Goal: Task Accomplishment & Management: Complete application form

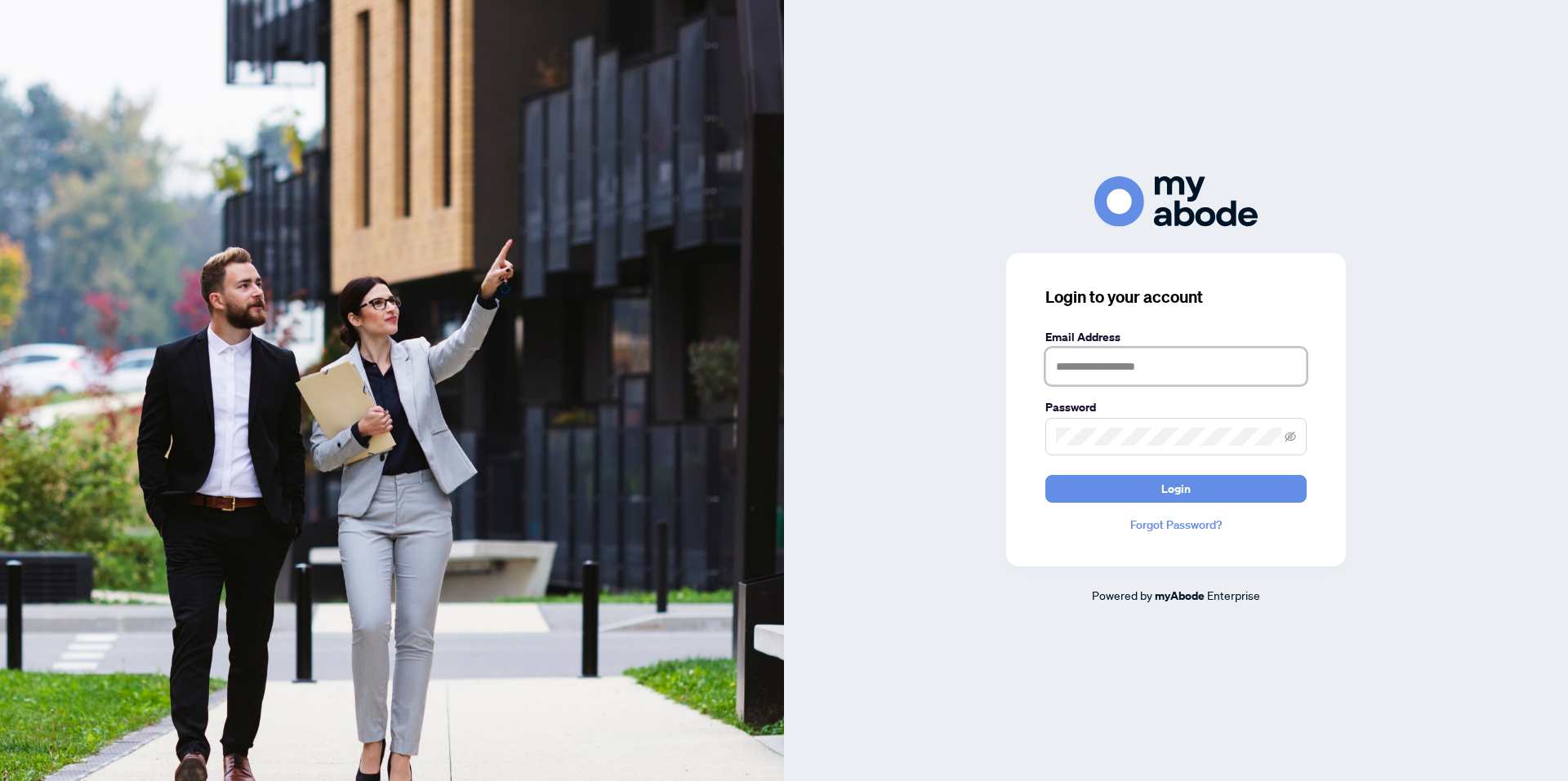
click at [1094, 373] on input "text" at bounding box center [1176, 366] width 261 height 37
type input "**********"
click at [1046, 475] on button "Login" at bounding box center [1176, 488] width 261 height 27
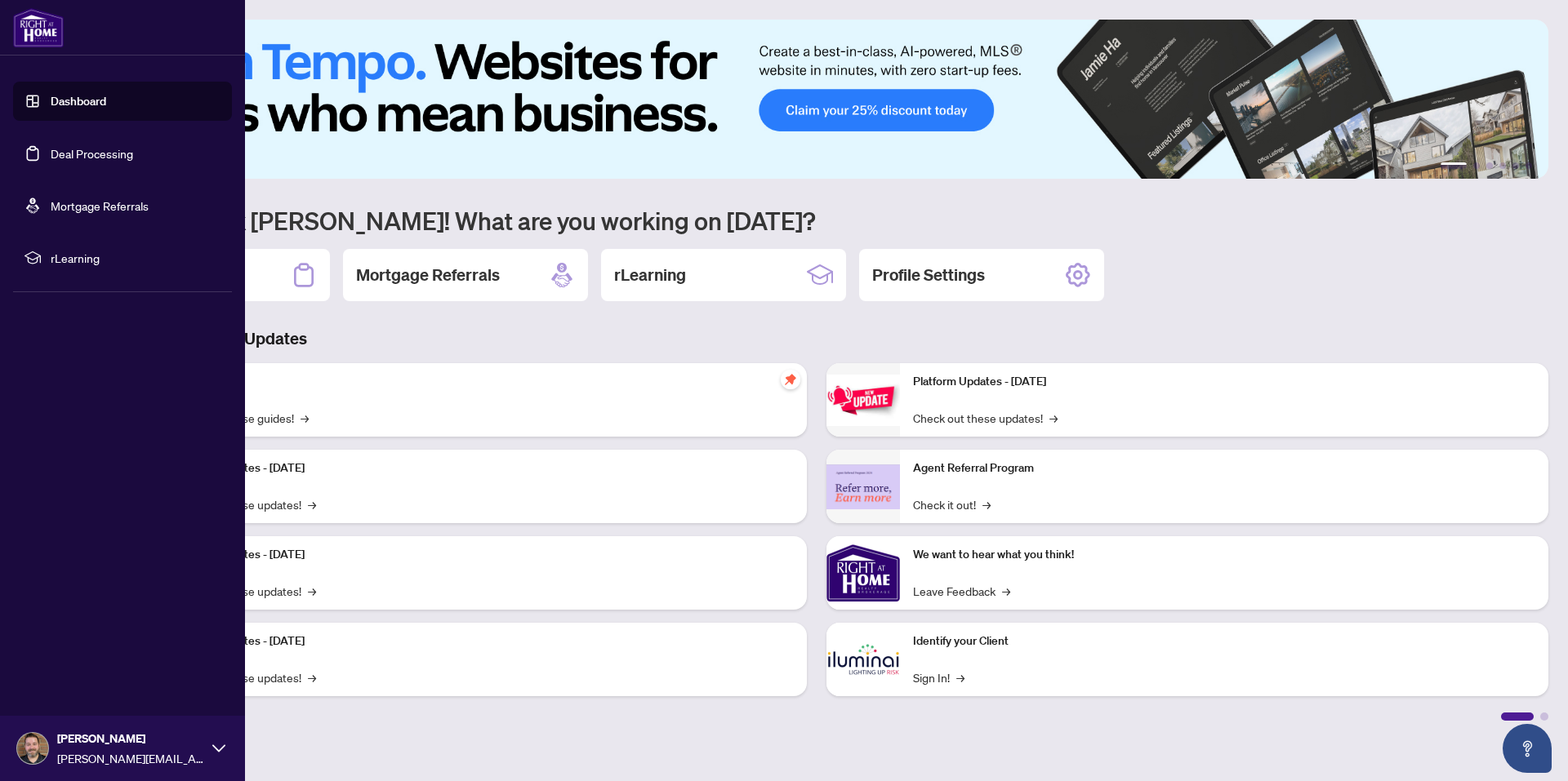
click at [51, 148] on link "Deal Processing" at bounding box center [92, 154] width 82 height 15
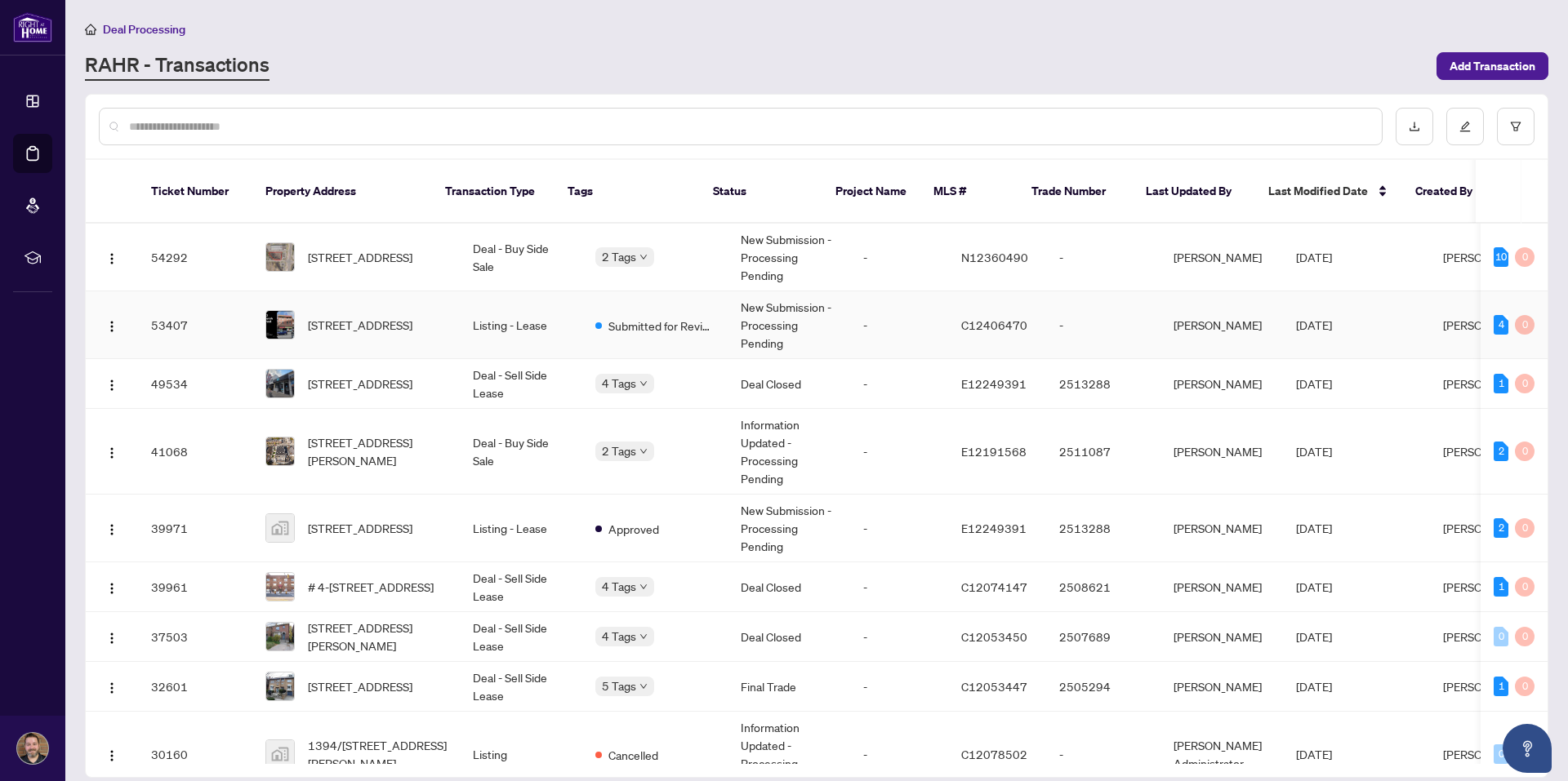
click at [850, 294] on td "-" at bounding box center [899, 324] width 98 height 67
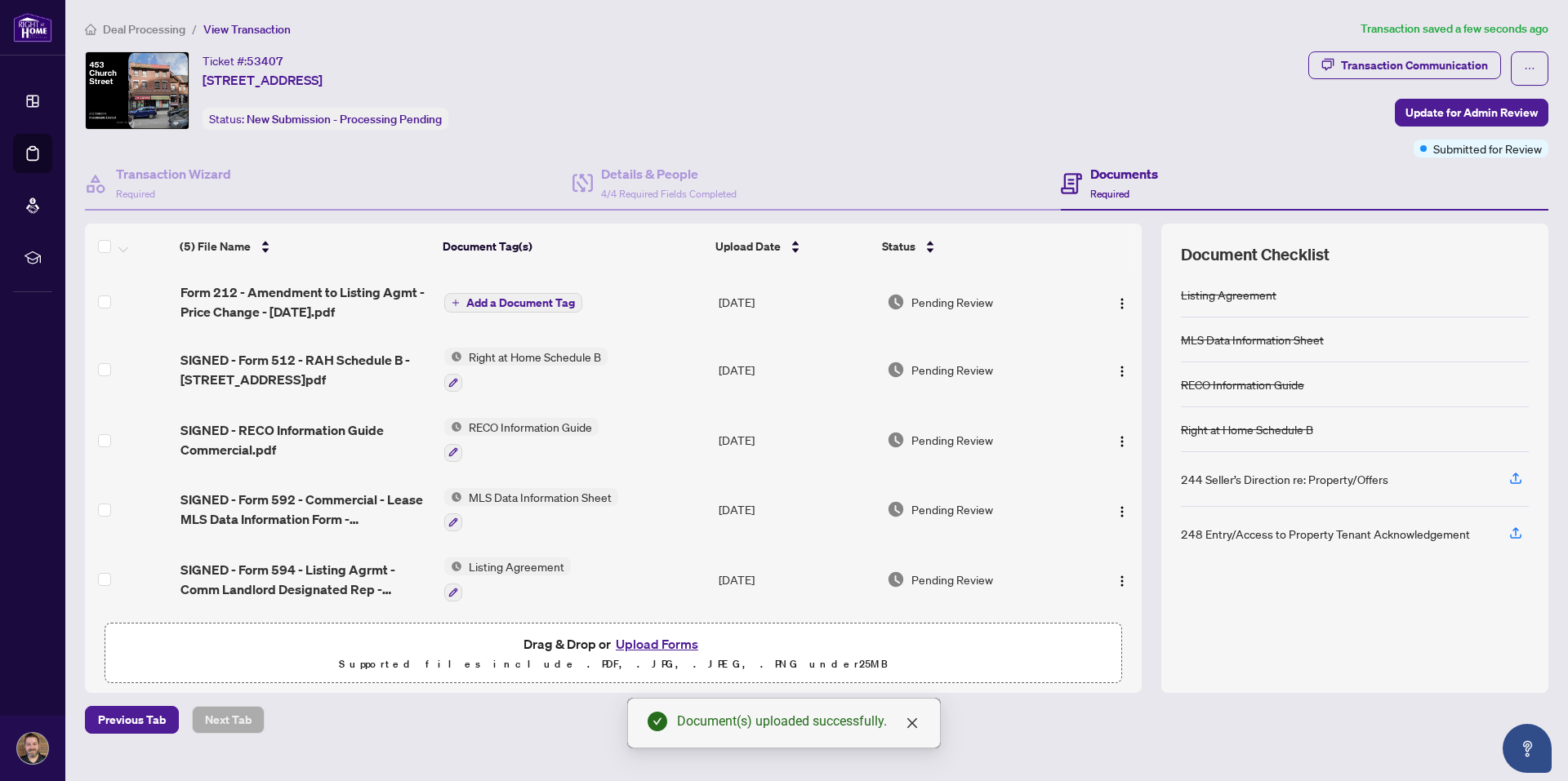
click at [524, 301] on span "Add a Document Tag" at bounding box center [521, 303] width 109 height 12
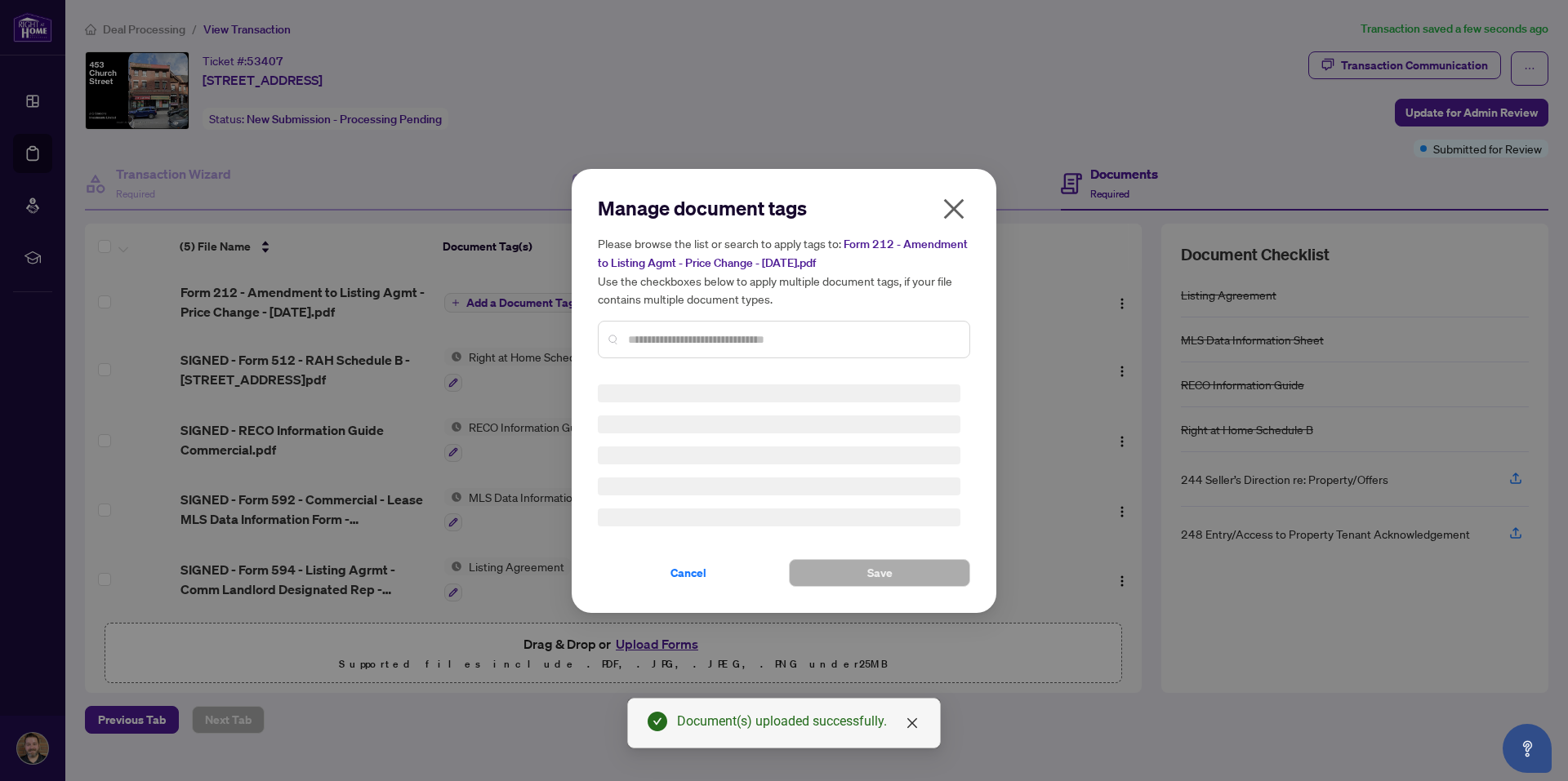
click at [705, 335] on div "Manage document tags Please browse the list or search to apply tags to: Form 21…" at bounding box center [784, 284] width 373 height 176
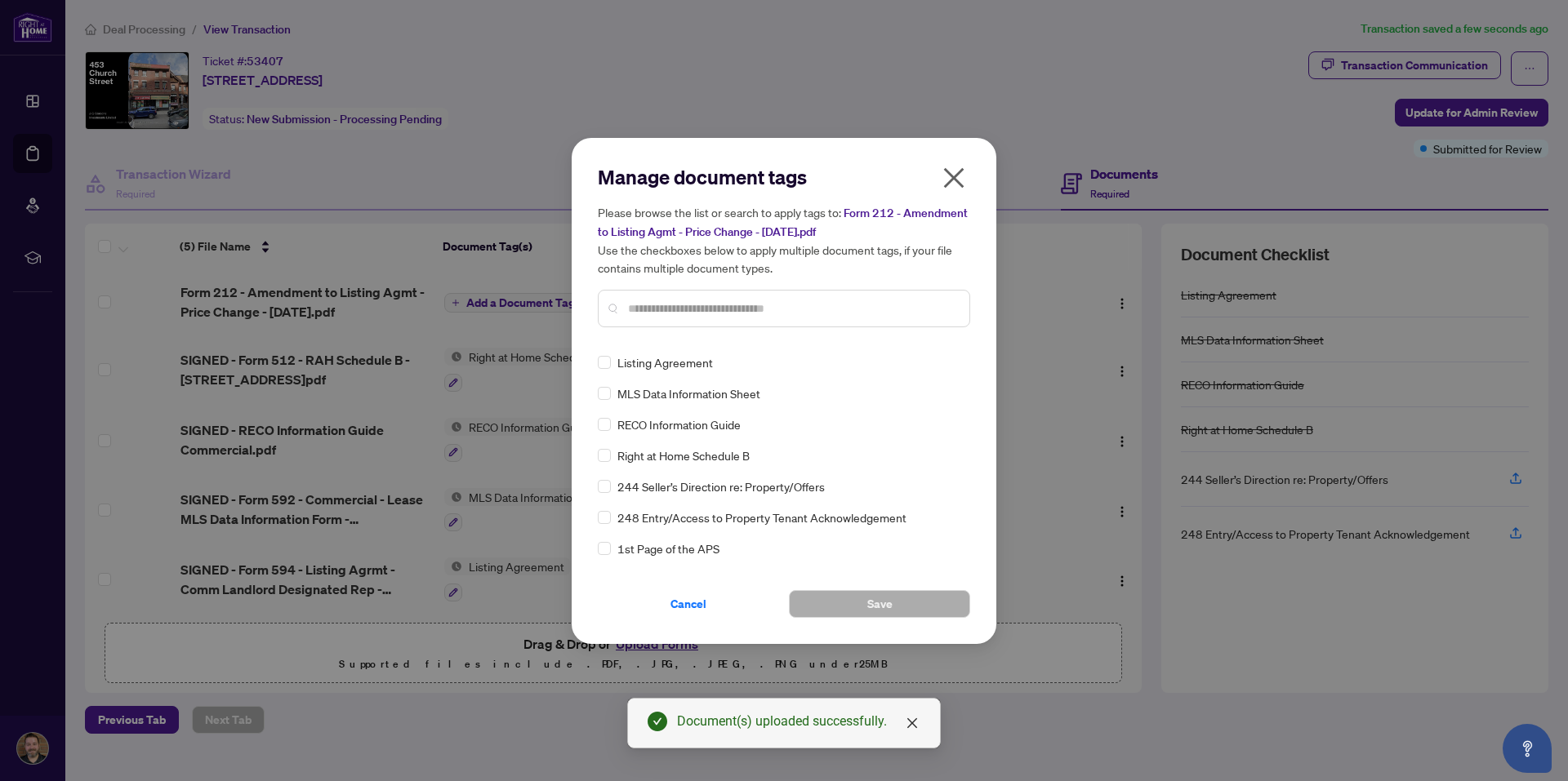
click at [690, 302] on input "text" at bounding box center [792, 309] width 329 height 18
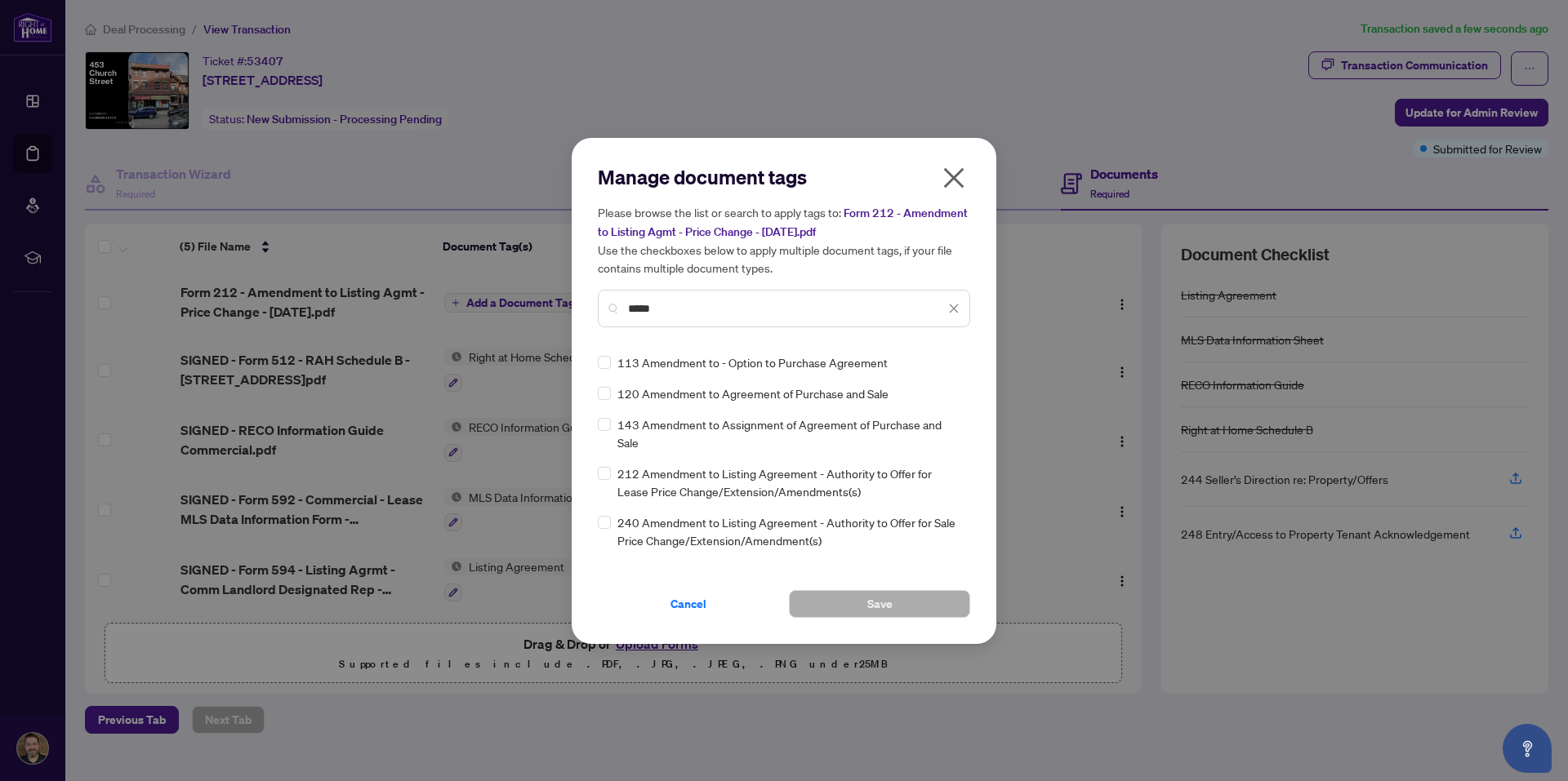
type input "*****"
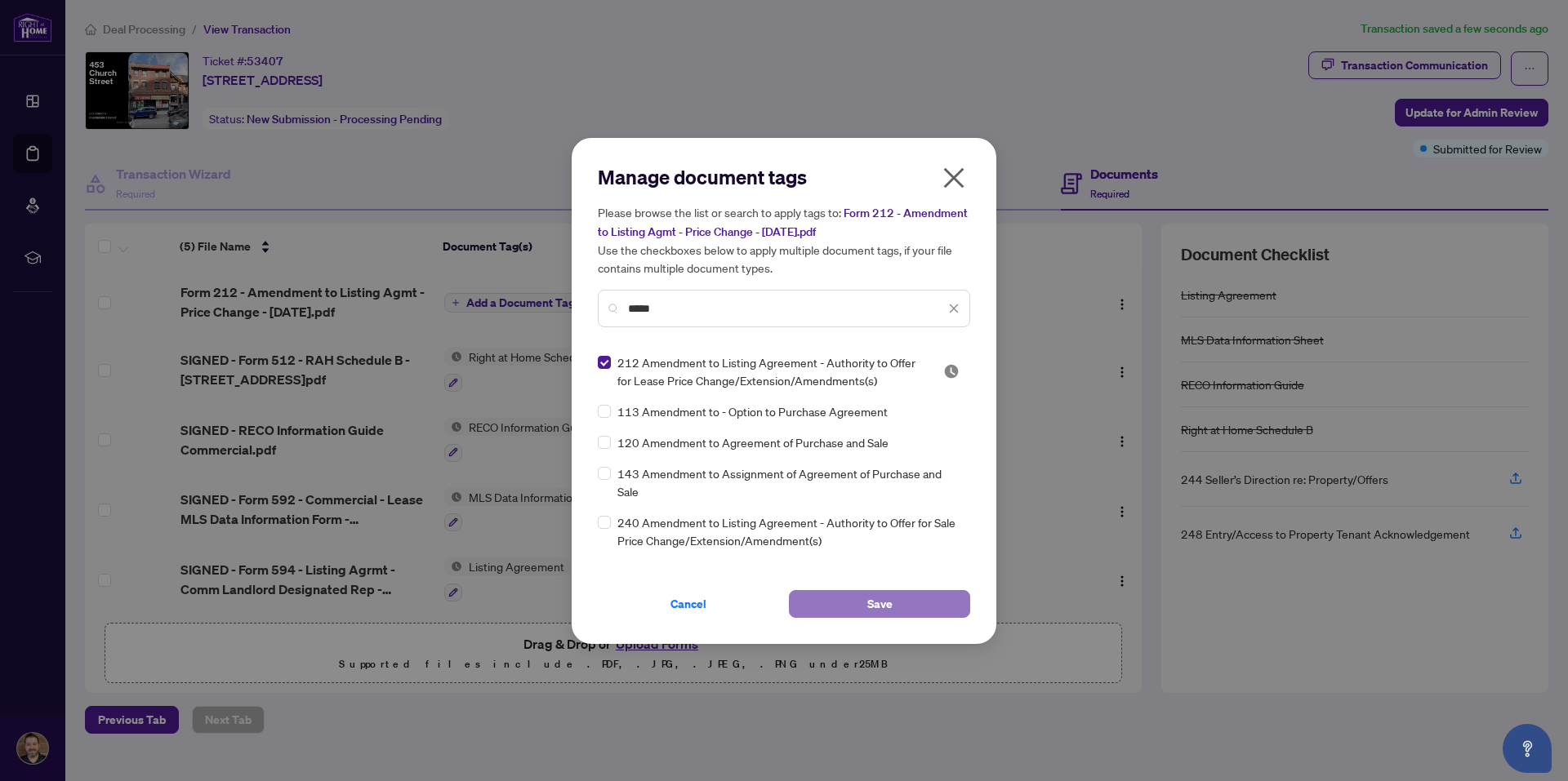
click at [879, 596] on span "Save" at bounding box center [880, 604] width 25 height 26
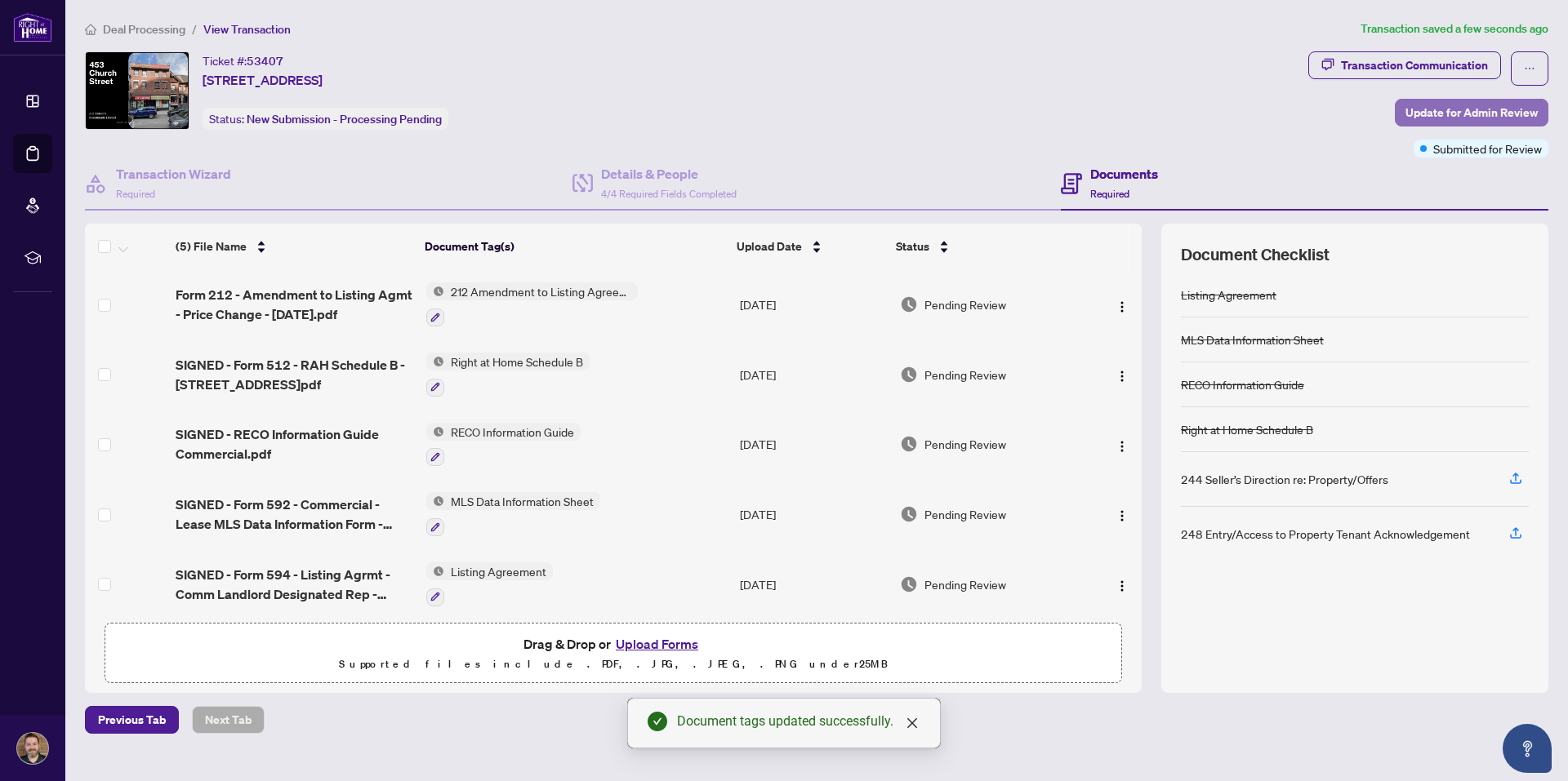
click at [1467, 112] on span "Update for Admin Review" at bounding box center [1471, 112] width 132 height 26
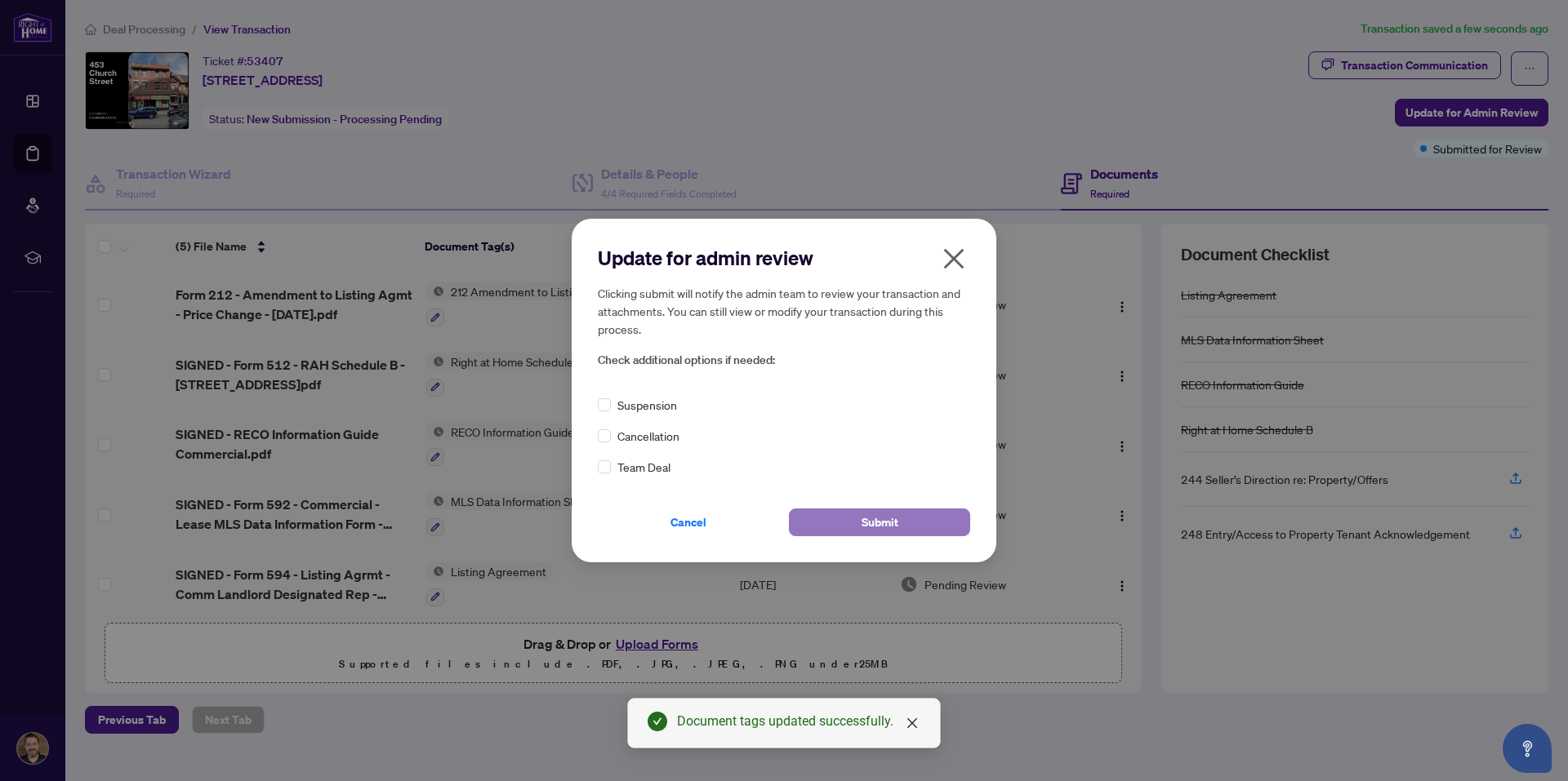
click at [909, 524] on button "Submit" at bounding box center [879, 522] width 181 height 27
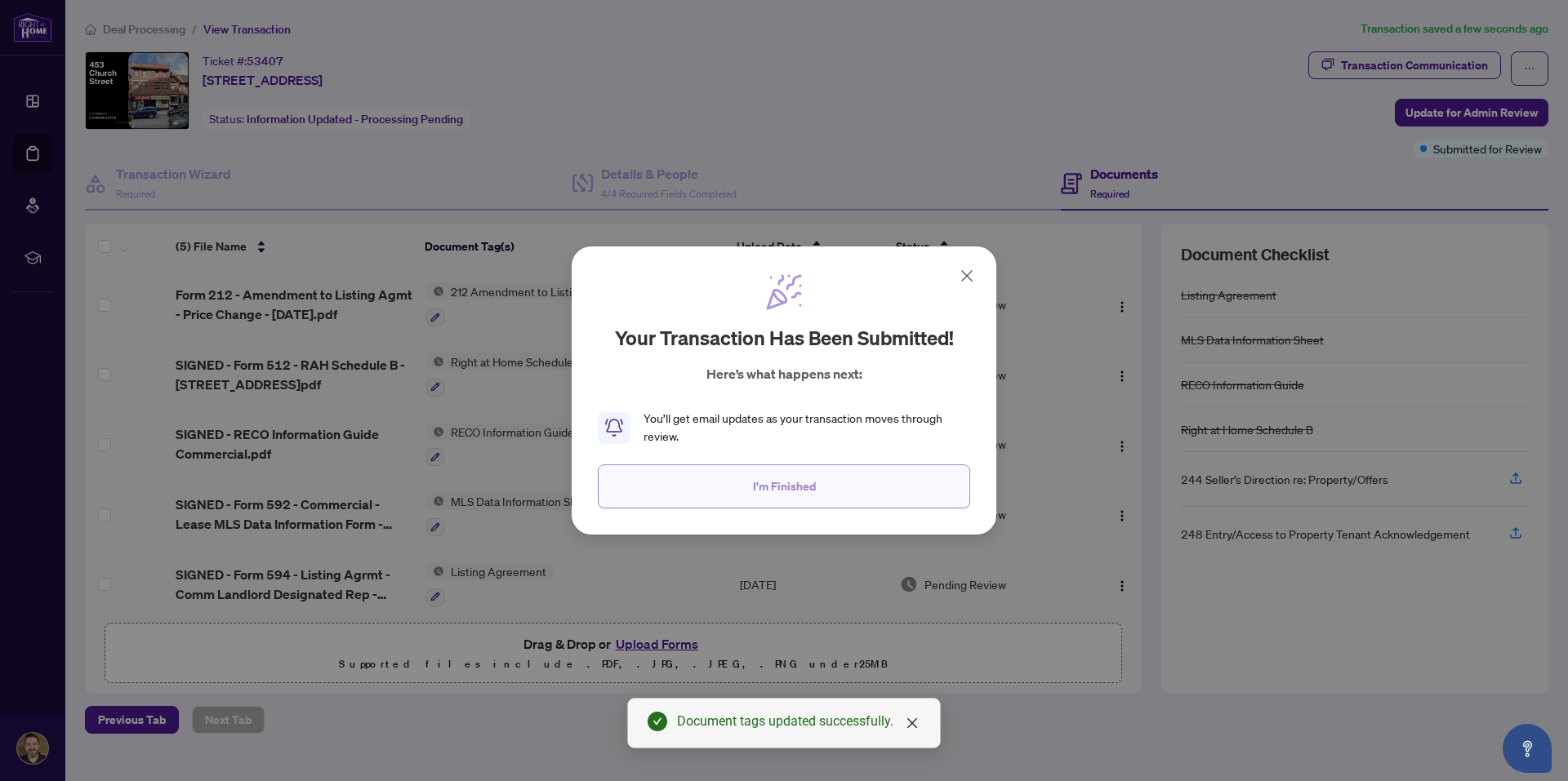
click at [736, 487] on button "I'm Finished" at bounding box center [784, 487] width 373 height 44
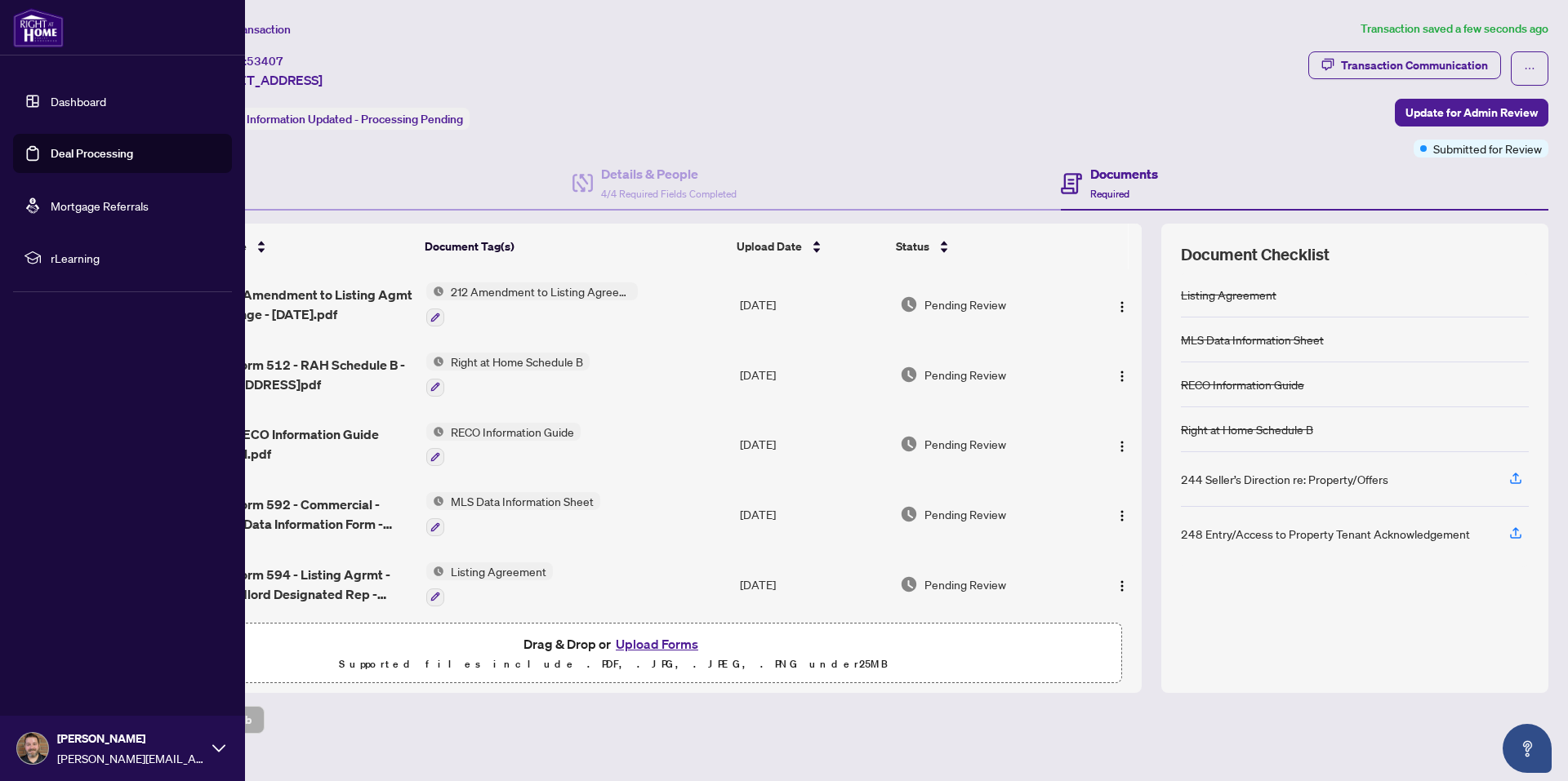
click at [58, 157] on link "Deal Processing" at bounding box center [92, 154] width 82 height 15
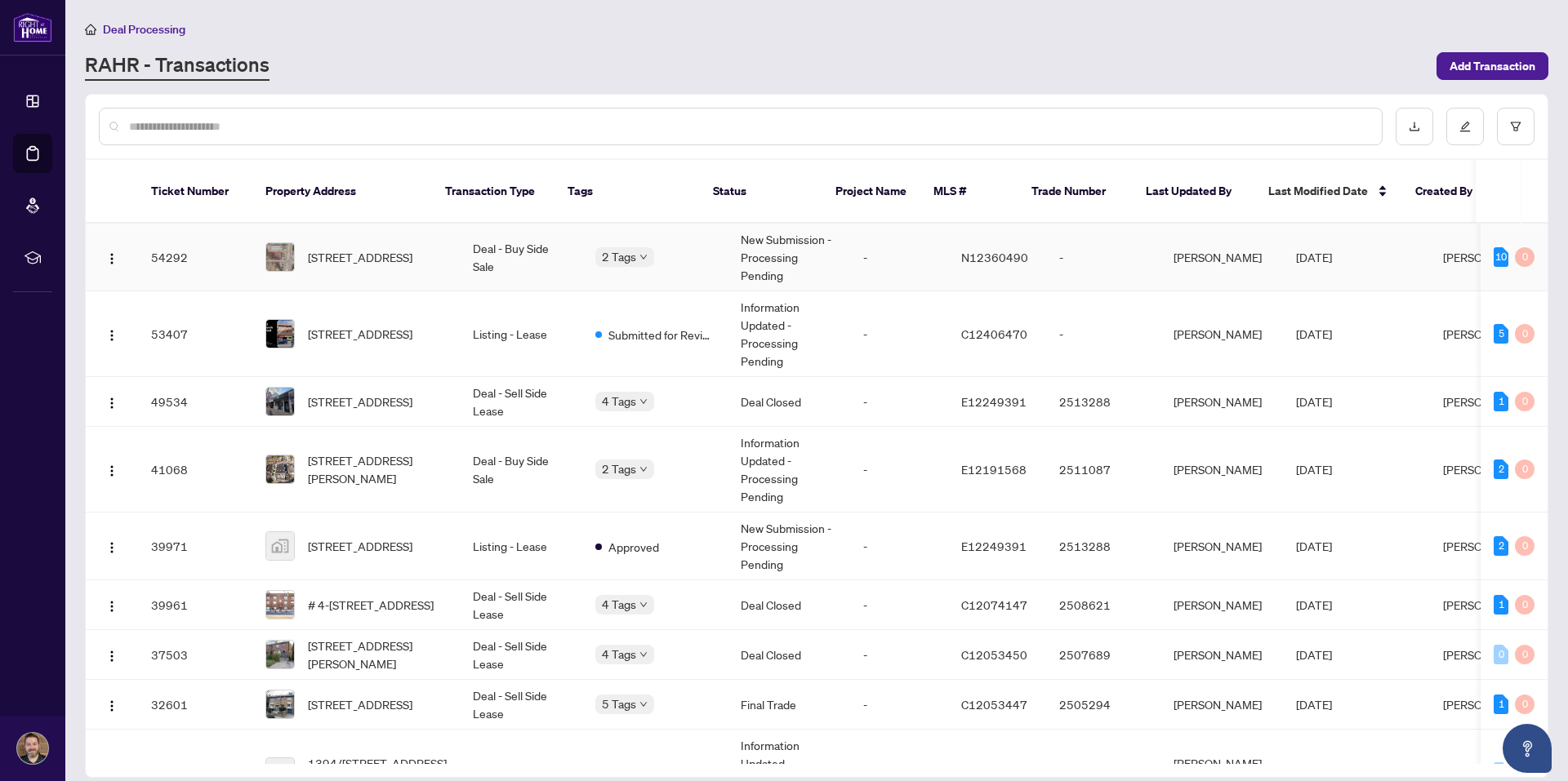
click at [813, 241] on td "New Submission - Processing Pending" at bounding box center [789, 257] width 122 height 67
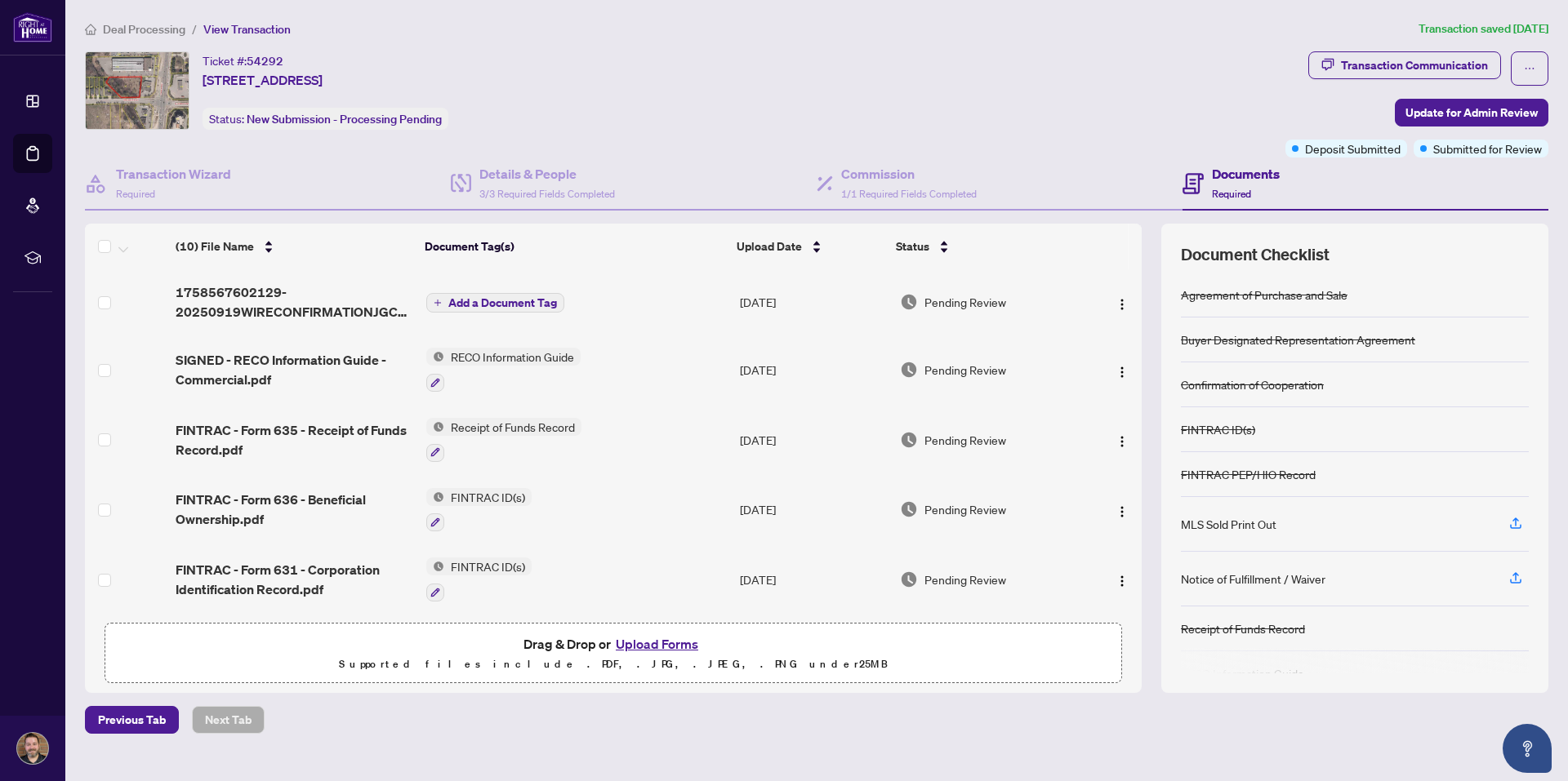
click at [482, 297] on span "Add a Document Tag" at bounding box center [502, 303] width 109 height 12
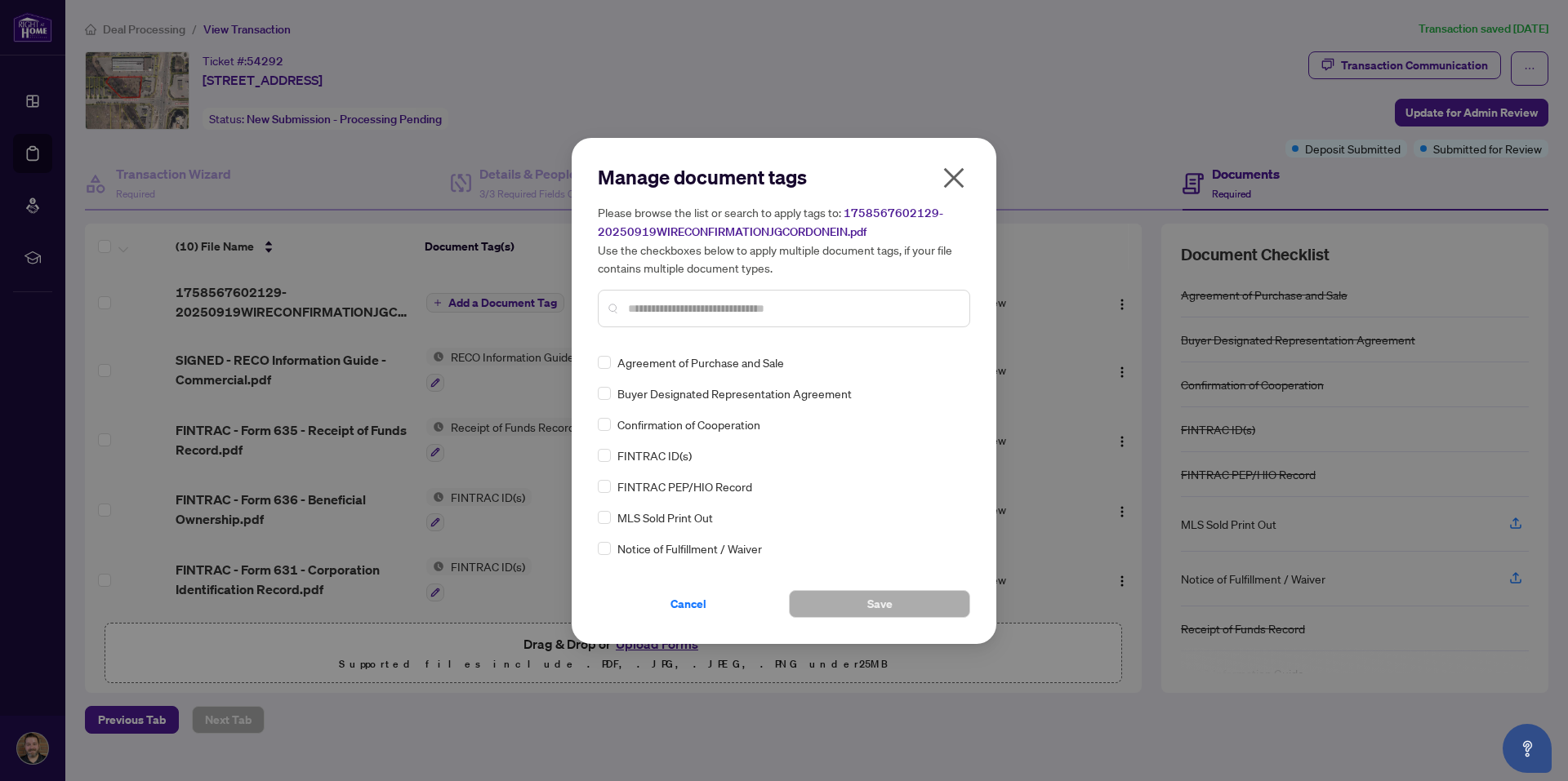
click at [747, 317] on div at bounding box center [784, 309] width 373 height 37
click at [749, 296] on div at bounding box center [784, 309] width 373 height 37
click at [747, 324] on div at bounding box center [784, 309] width 373 height 37
click at [728, 306] on input "text" at bounding box center [792, 309] width 329 height 18
type input "*******"
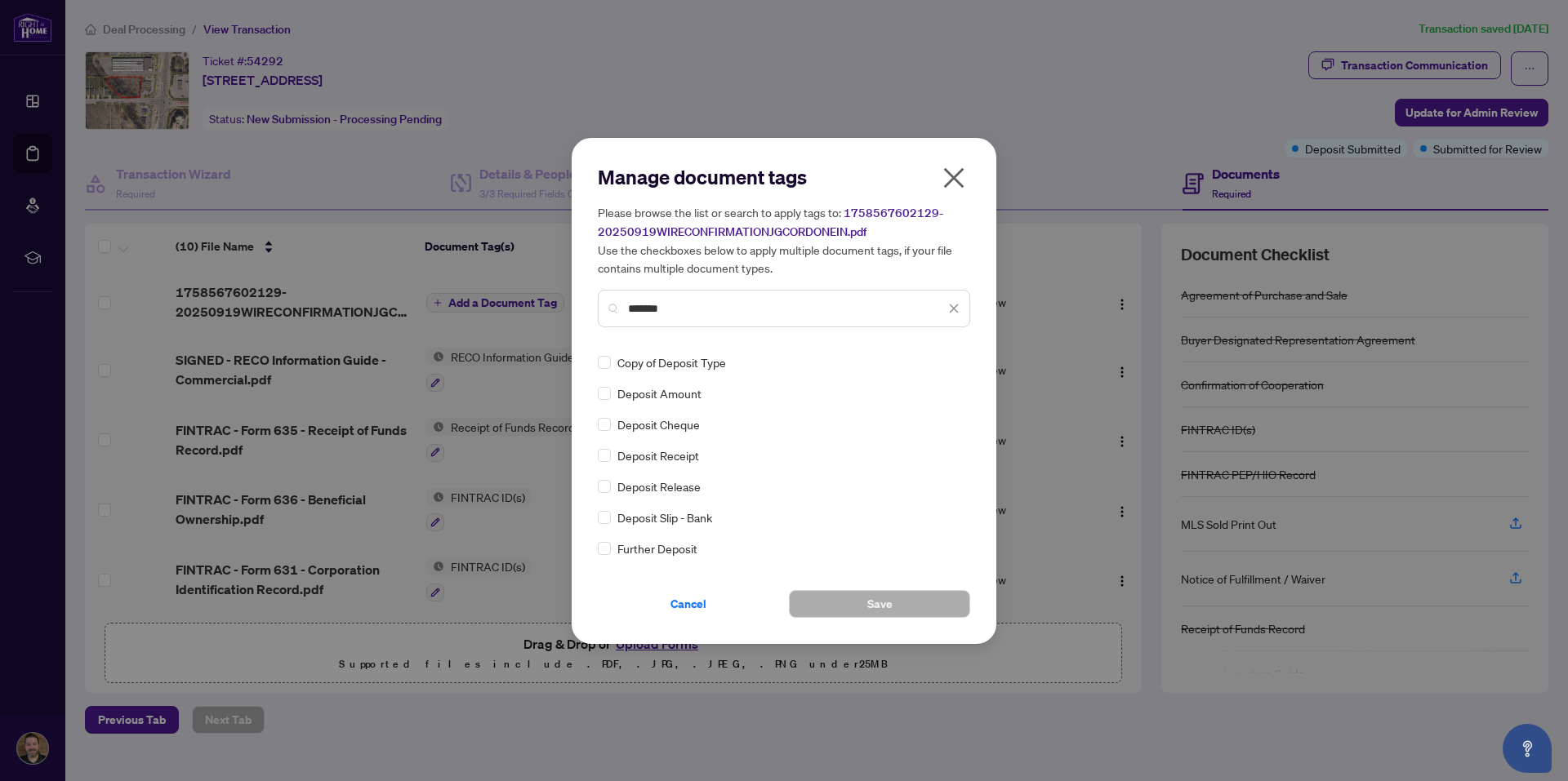
drag, startPoint x: 950, startPoint y: 171, endPoint x: 736, endPoint y: 250, distance: 228.1
click at [950, 172] on icon "close" at bounding box center [953, 177] width 26 height 26
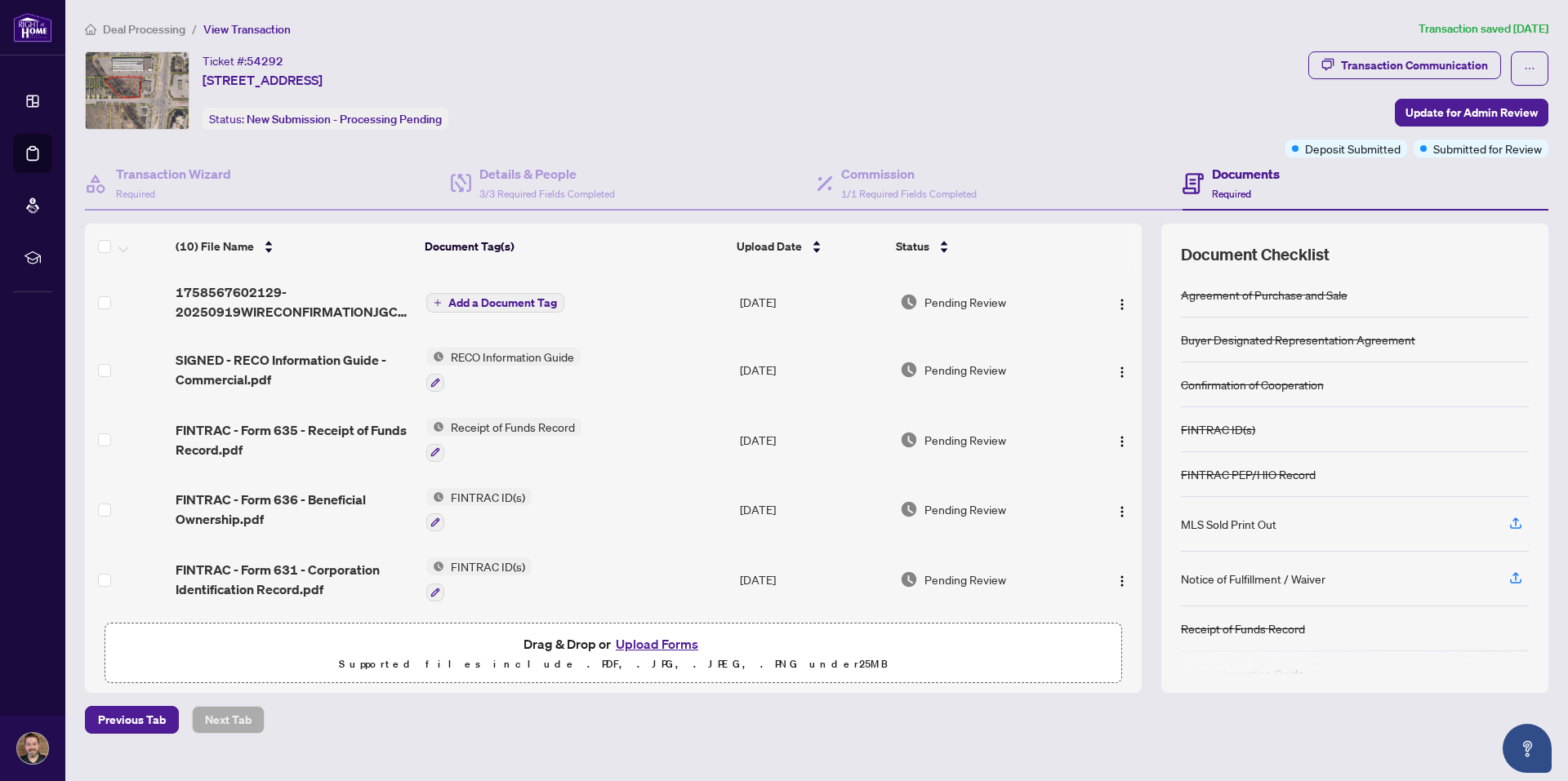
click at [489, 298] on span "Add a Document Tag" at bounding box center [502, 303] width 109 height 12
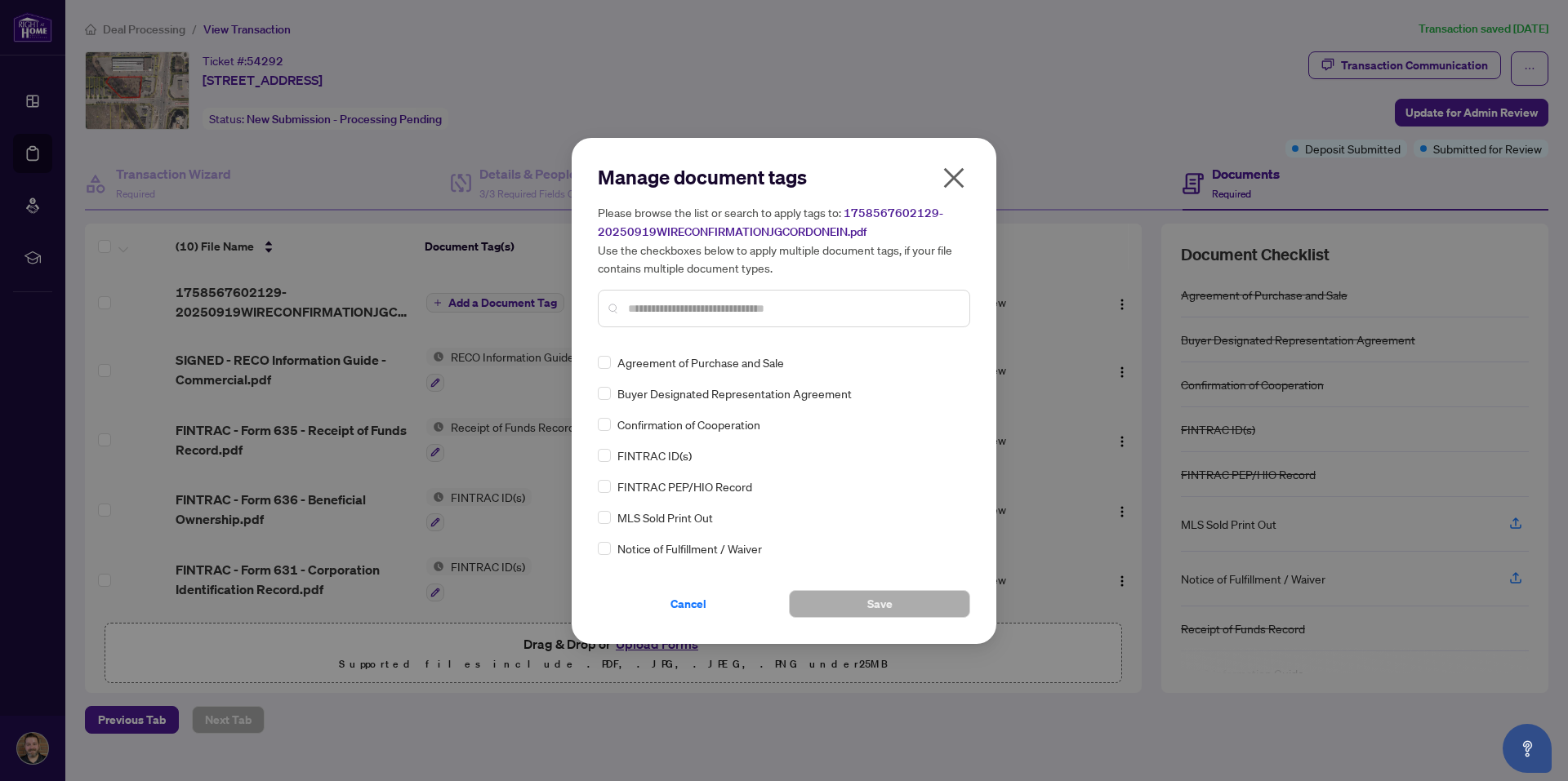
click at [705, 308] on input "text" at bounding box center [792, 309] width 329 height 18
type input "*******"
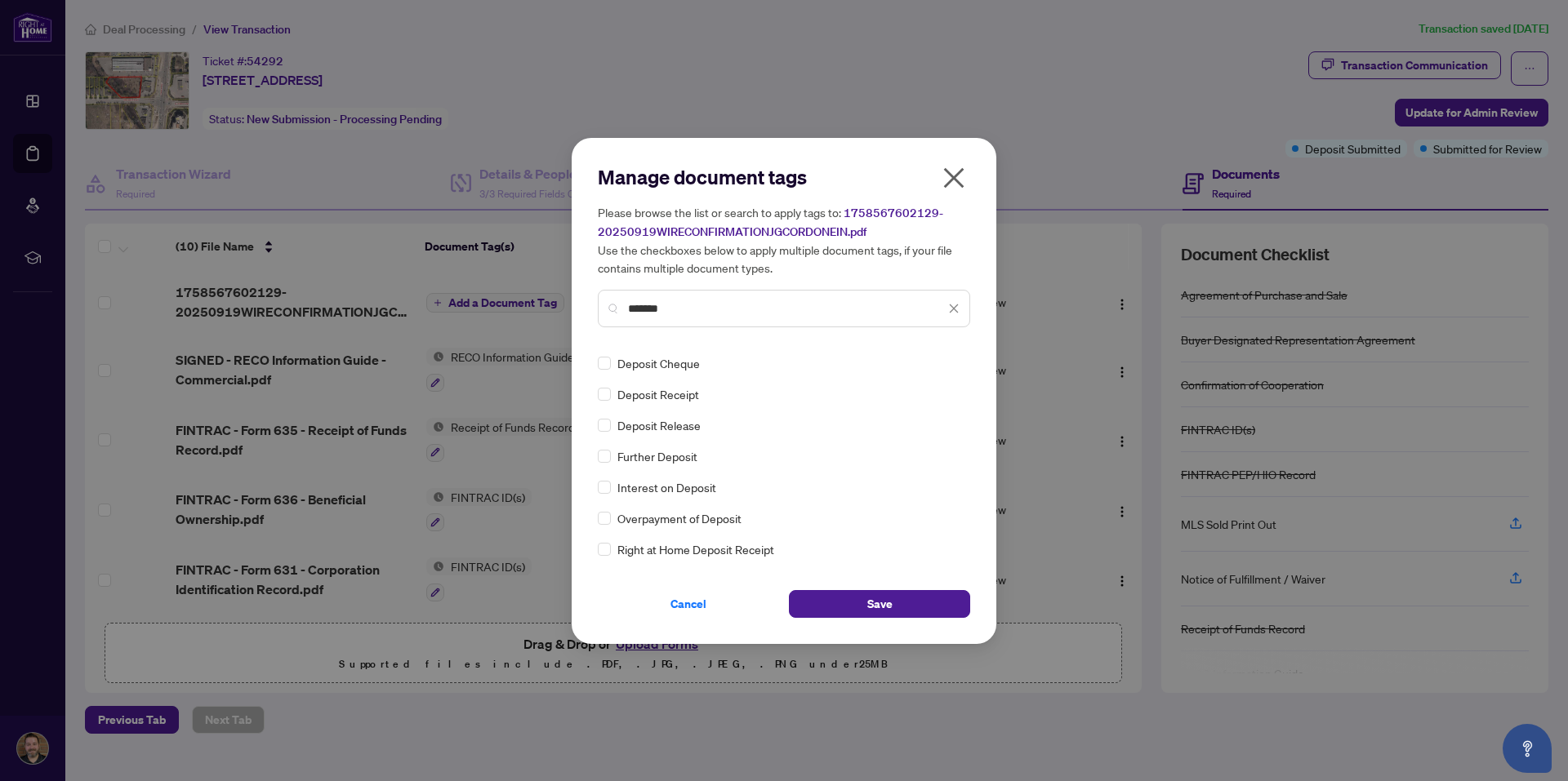
scroll to position [93, 0]
click at [874, 605] on span "Save" at bounding box center [880, 604] width 25 height 26
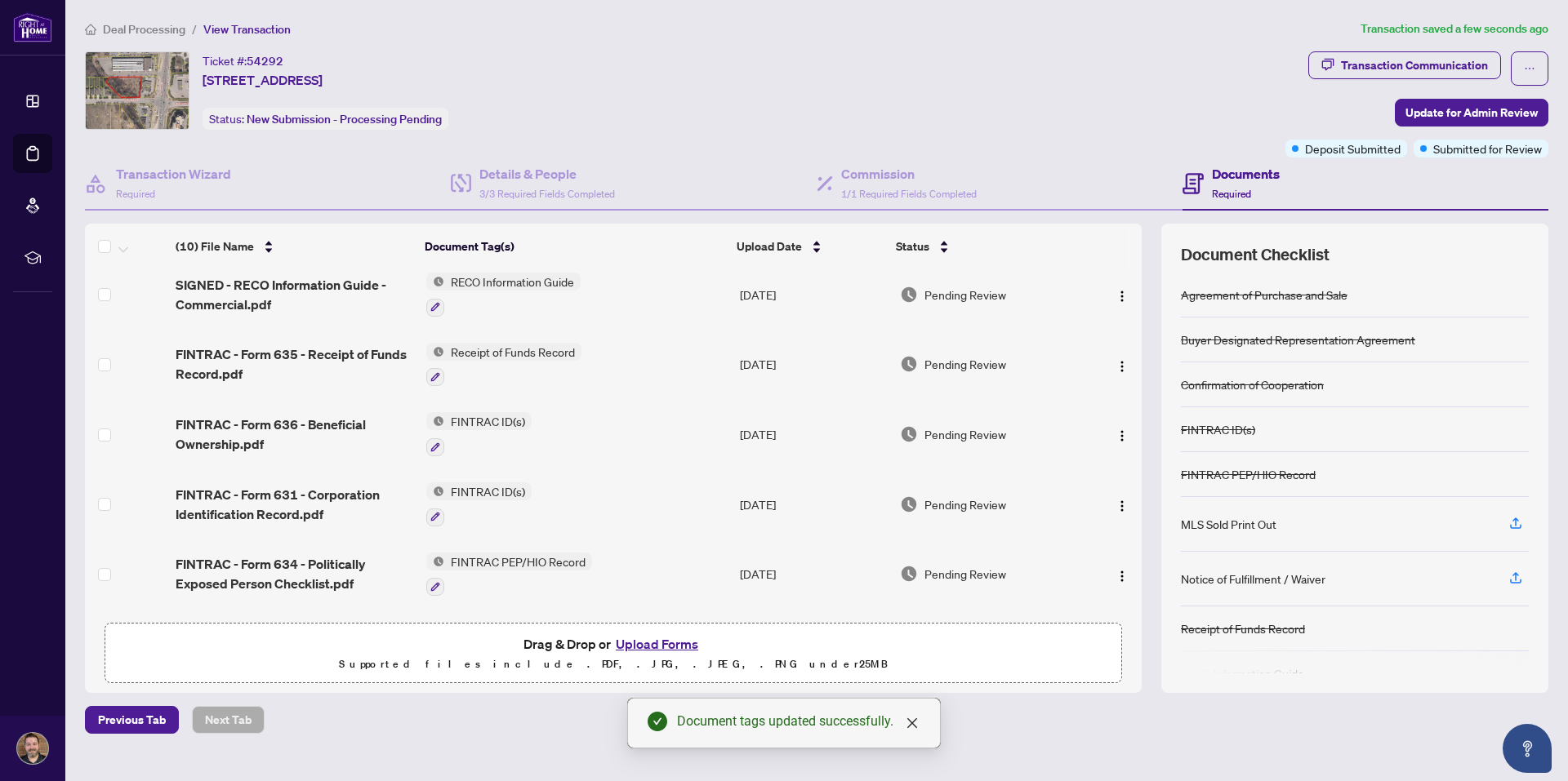
scroll to position [0, 0]
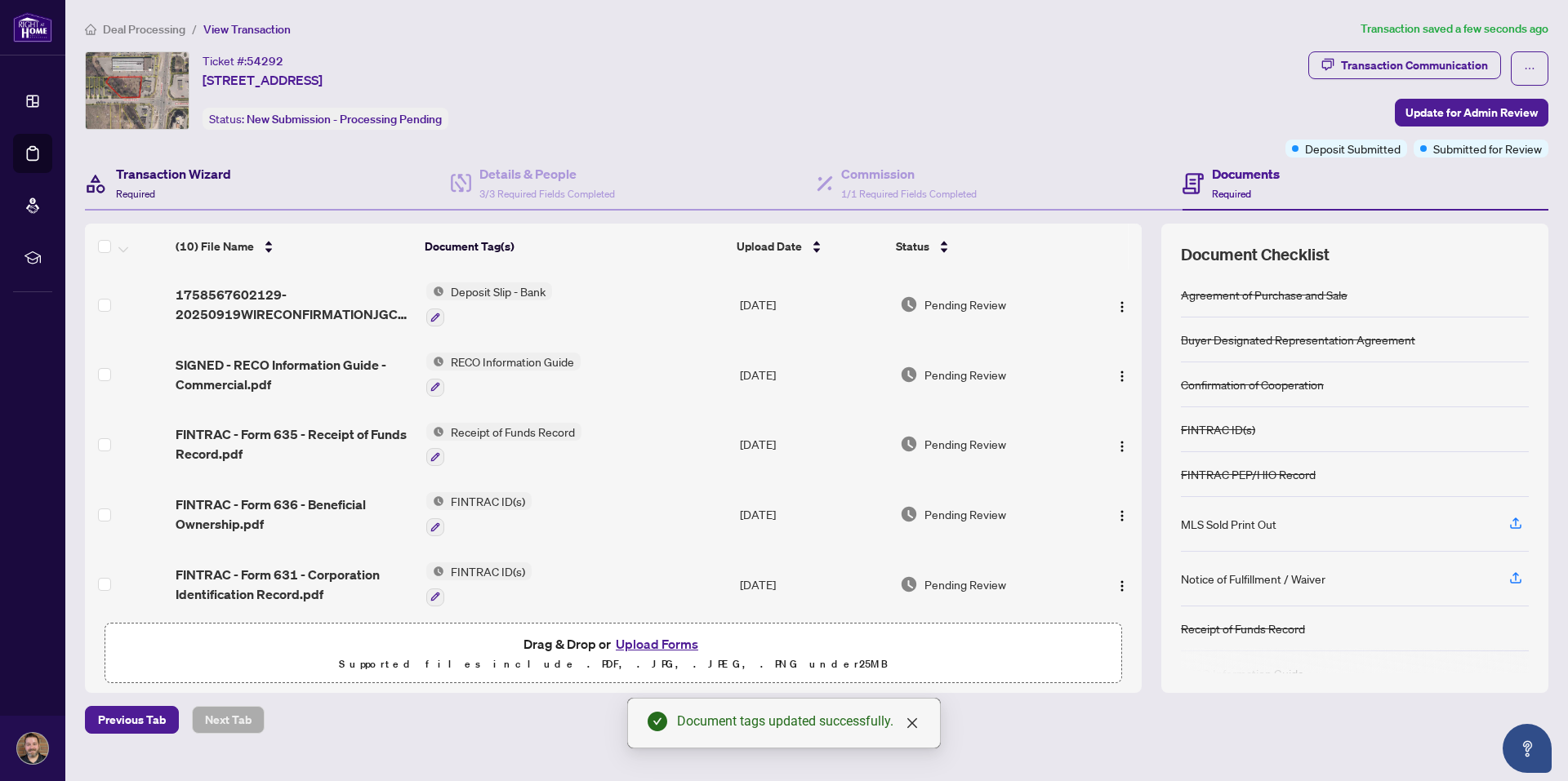
click at [166, 174] on h4 "Transaction Wizard" at bounding box center [173, 174] width 115 height 20
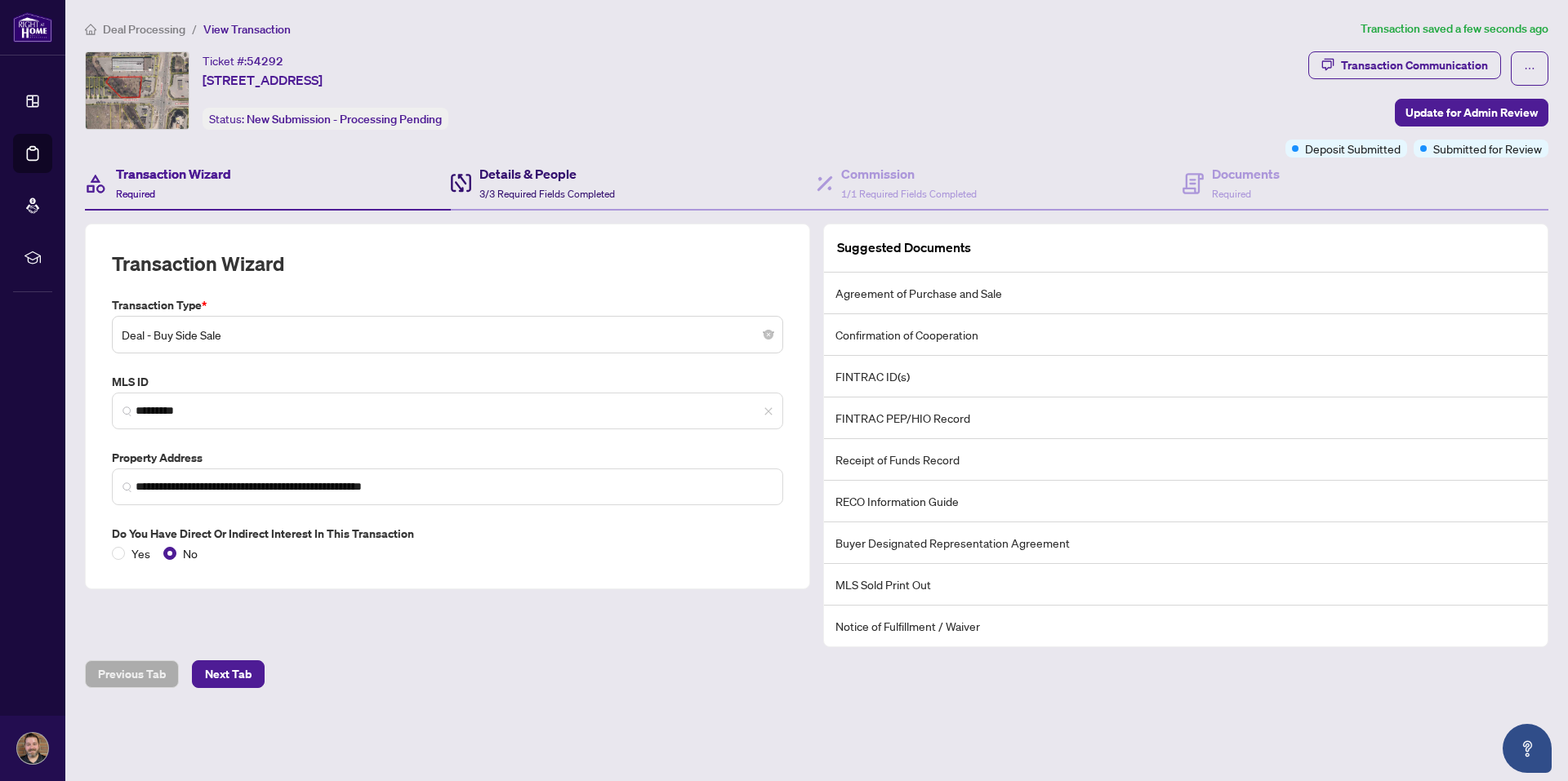
click at [522, 182] on h4 "Details & People" at bounding box center [547, 174] width 136 height 20
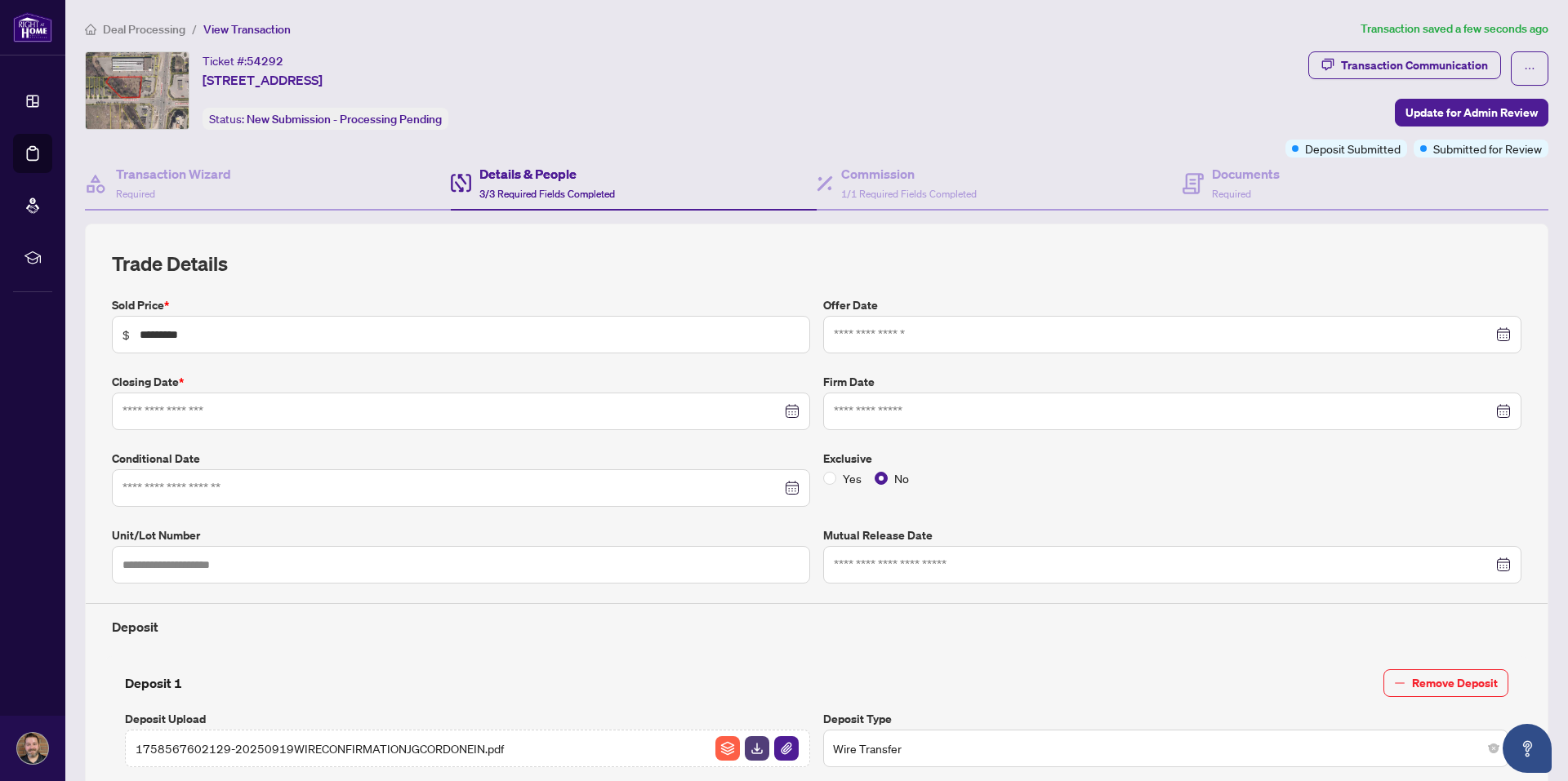
type input "**********"
click at [868, 180] on h4 "Commission" at bounding box center [908, 174] width 136 height 20
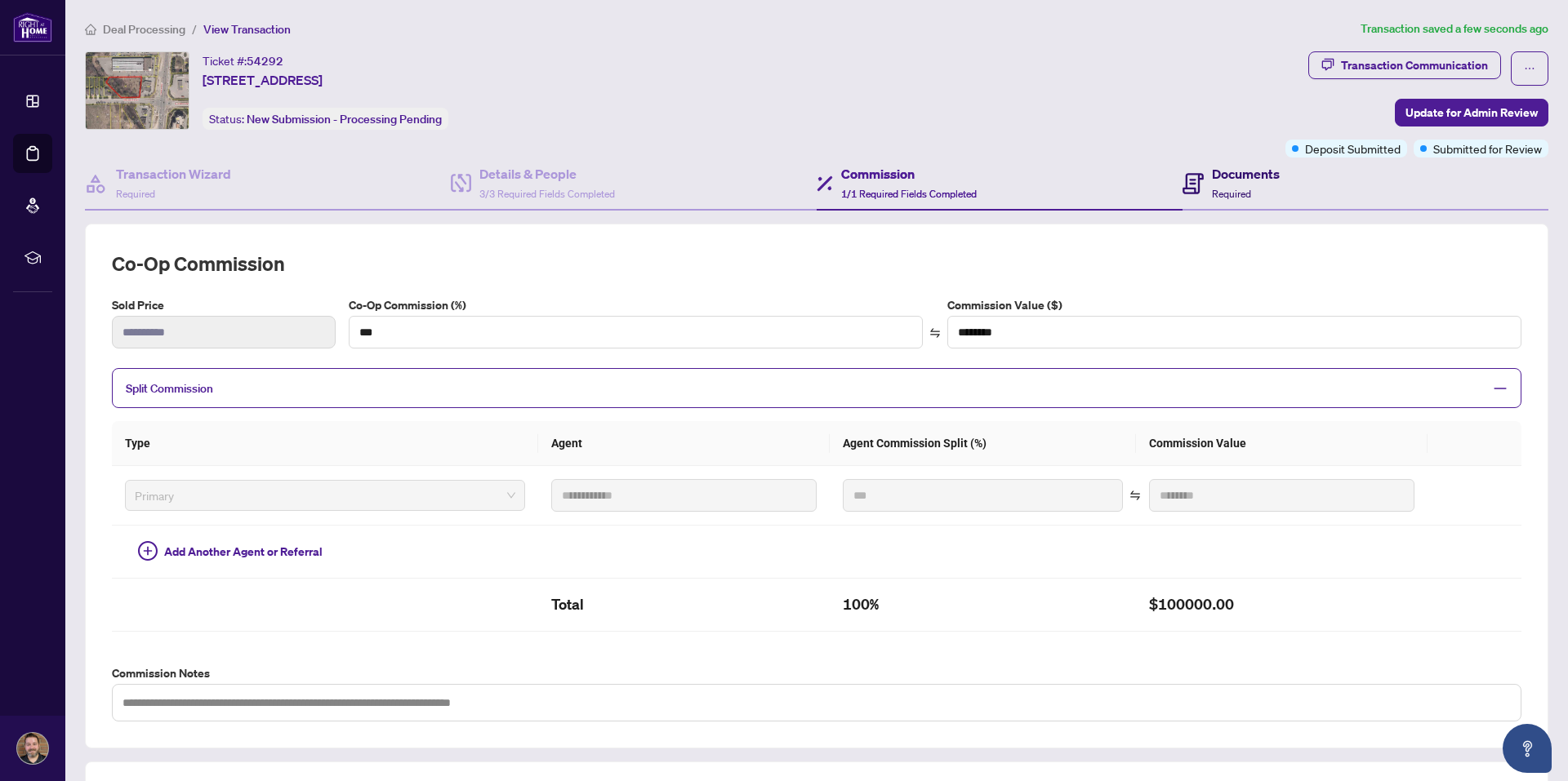
click at [1212, 180] on h4 "Documents" at bounding box center [1245, 174] width 67 height 20
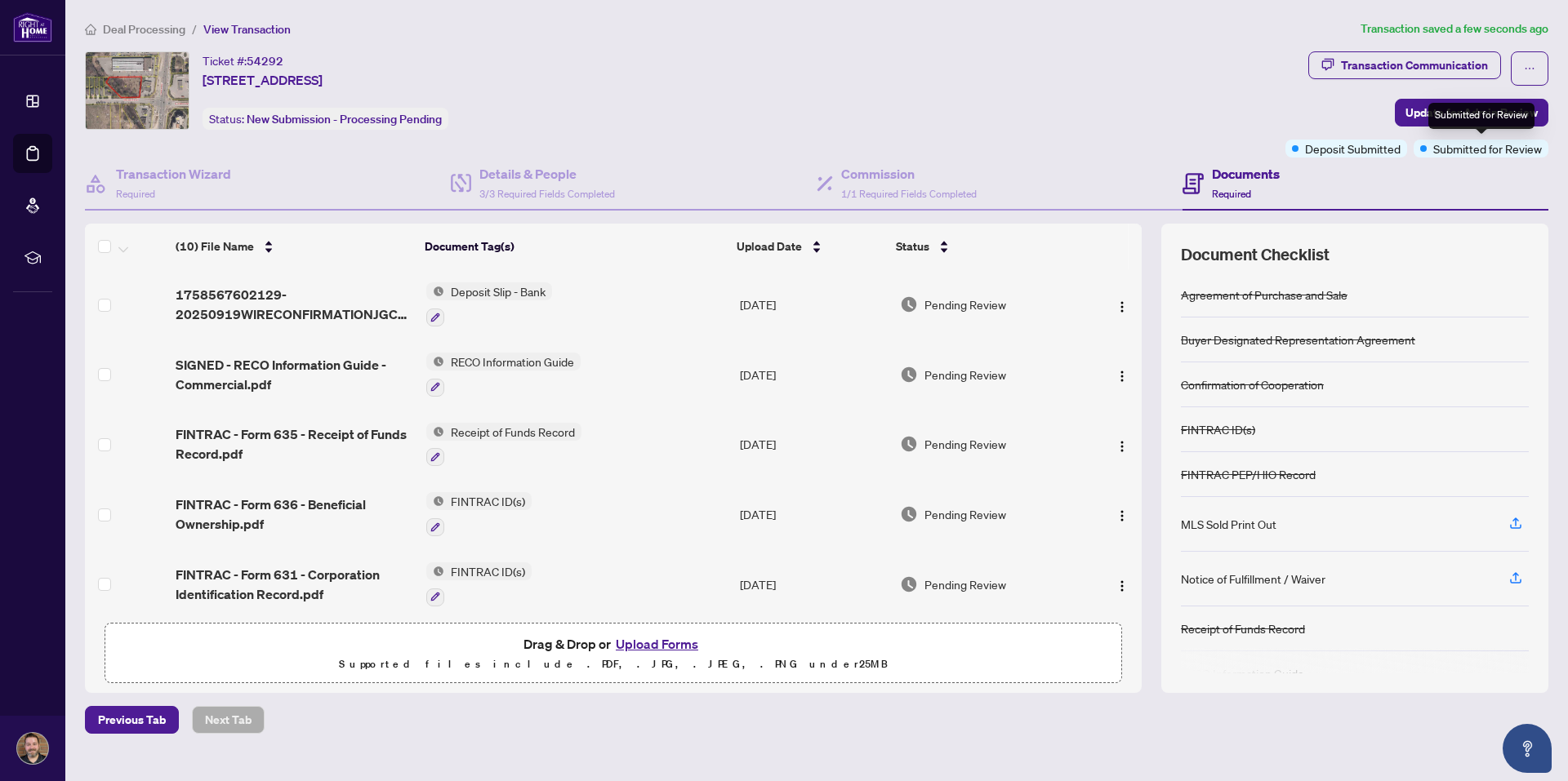
click at [1467, 112] on div "Submitted for Review" at bounding box center [1481, 116] width 106 height 26
click at [1480, 105] on span "Update for Admin Review" at bounding box center [1471, 112] width 132 height 26
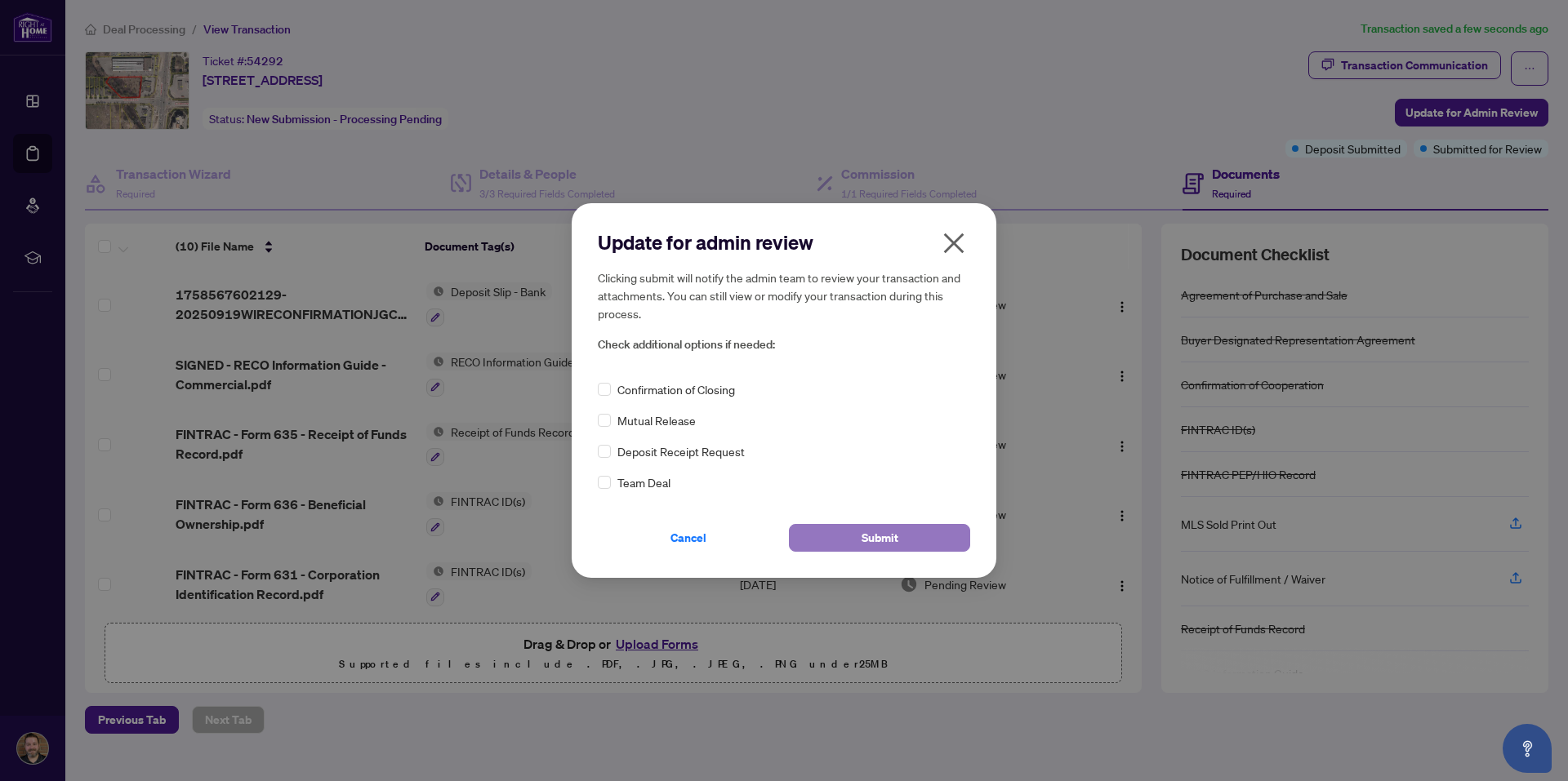
click at [877, 542] on span "Submit" at bounding box center [880, 537] width 37 height 26
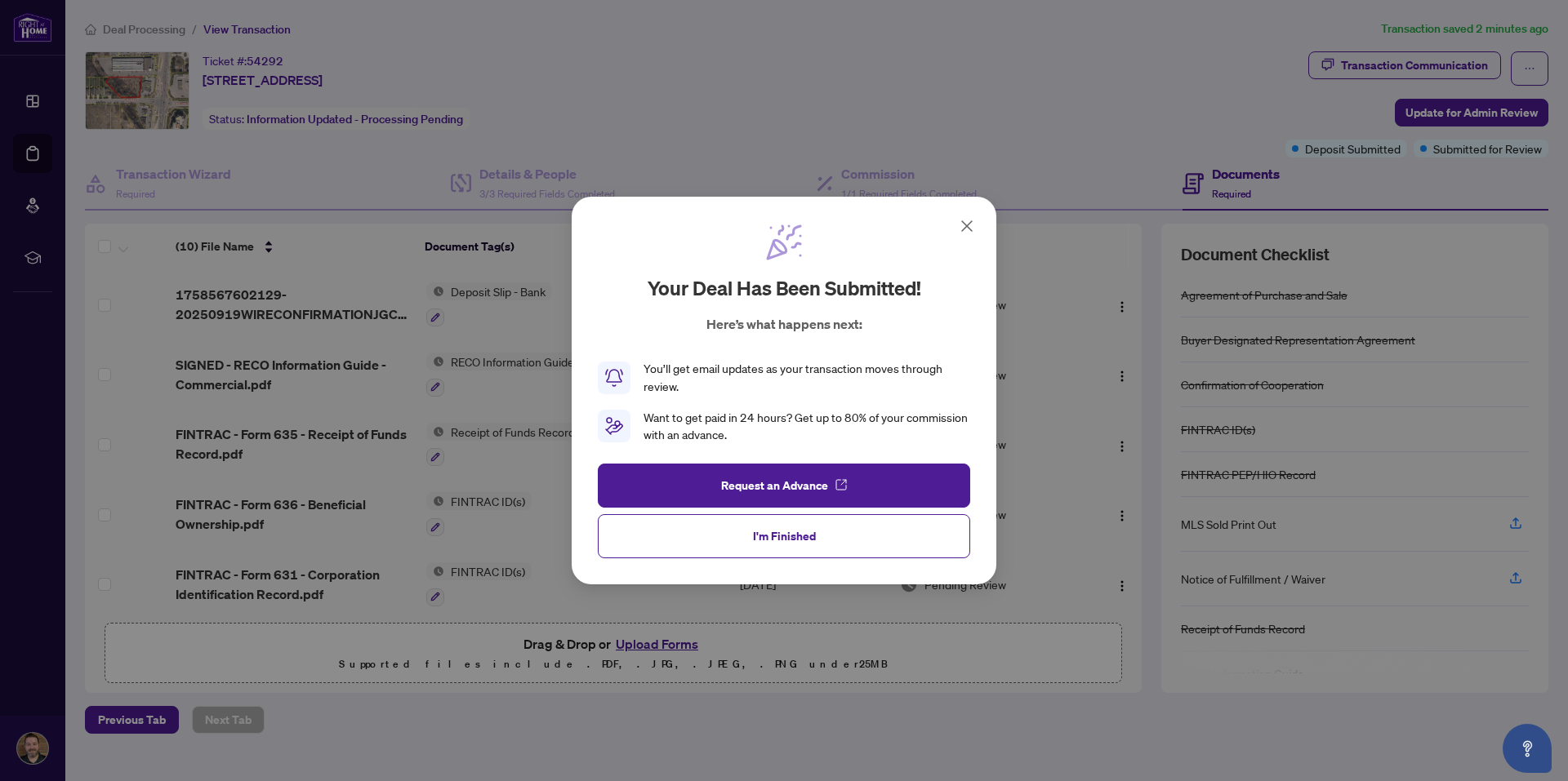
click at [827, 541] on button "I'm Finished" at bounding box center [784, 536] width 373 height 44
